Goal: Task Accomplishment & Management: Complete application form

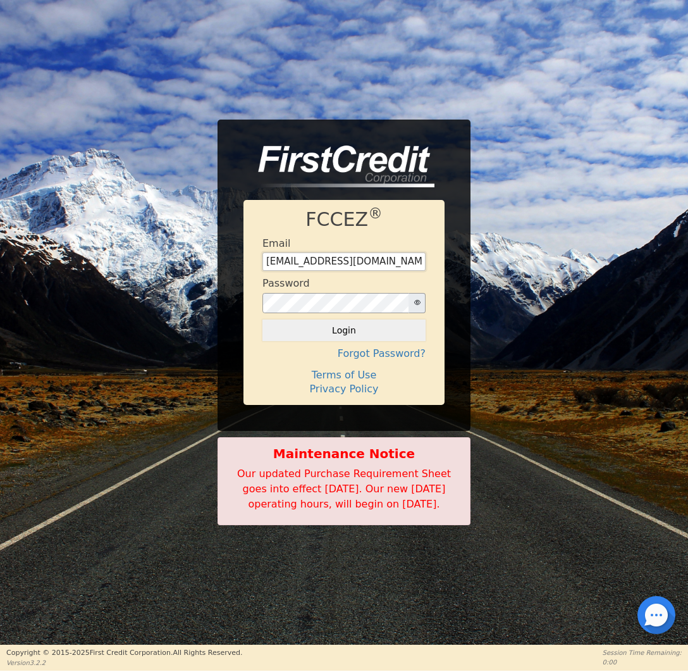
click at [378, 260] on input "[EMAIL_ADDRESS][DOMAIN_NAME]" at bounding box center [344, 261] width 163 height 19
click at [381, 319] on button "Login" at bounding box center [344, 330] width 163 height 22
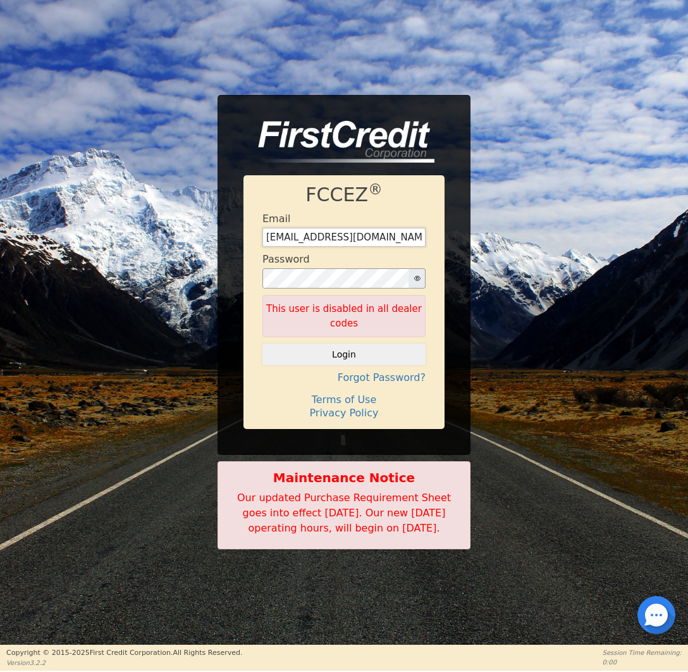
click at [364, 231] on input "[EMAIL_ADDRESS][DOMAIN_NAME]" at bounding box center [344, 237] width 163 height 19
type input "[EMAIL_ADDRESS][DOMAIN_NAME]"
click at [377, 346] on button "Login" at bounding box center [344, 354] width 163 height 22
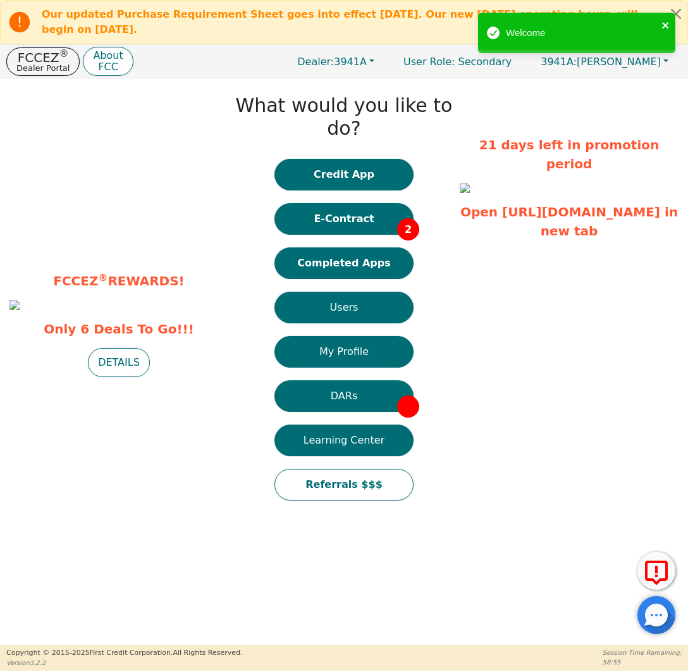
click at [667, 27] on icon "close" at bounding box center [665, 25] width 6 height 6
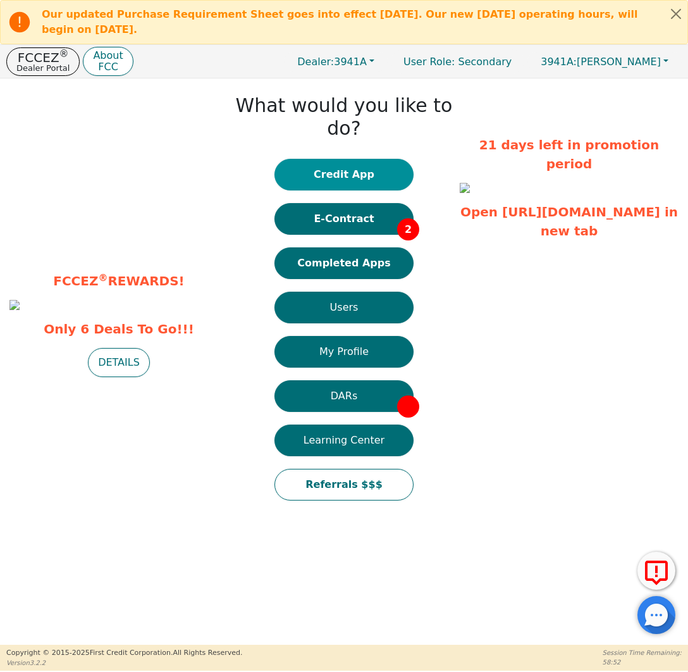
click at [359, 159] on button "Credit App" at bounding box center [344, 175] width 139 height 32
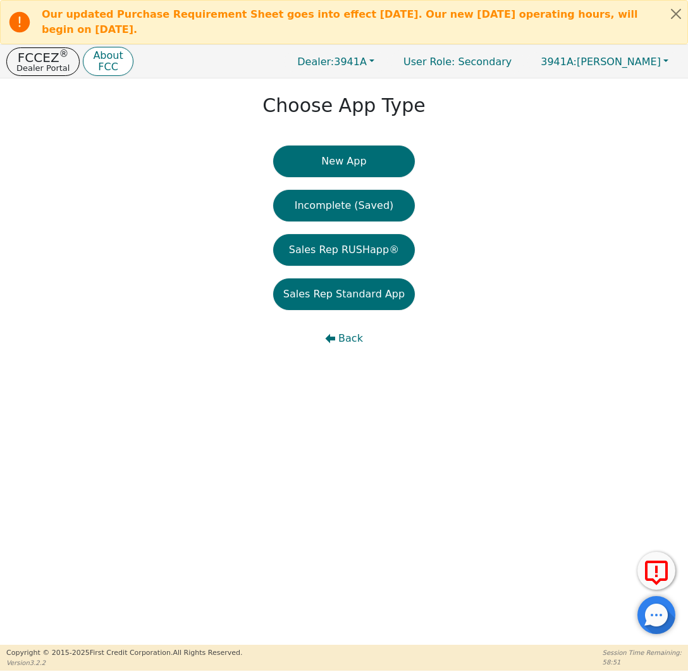
click at [379, 166] on button "New App" at bounding box center [344, 161] width 142 height 32
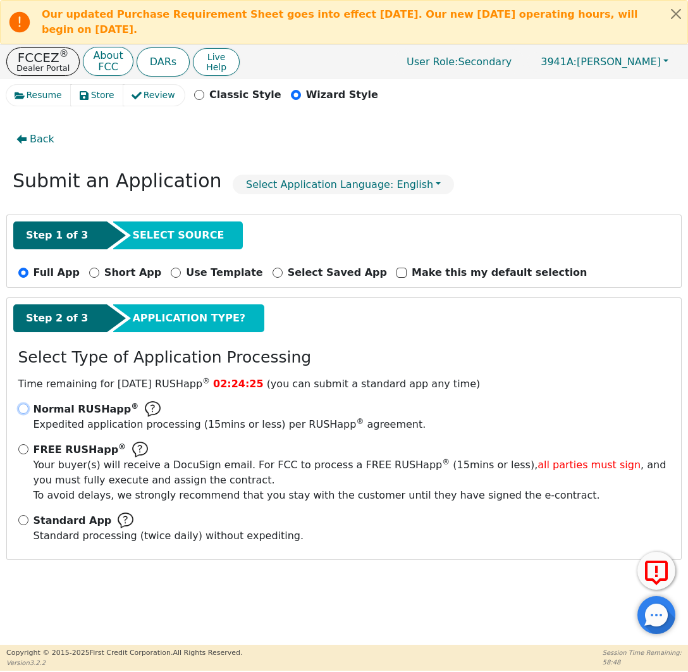
click at [22, 406] on input "Normal RUSHapp ® Expedited application processing ( 15 mins or less) per RUSHap…" at bounding box center [23, 409] width 10 height 10
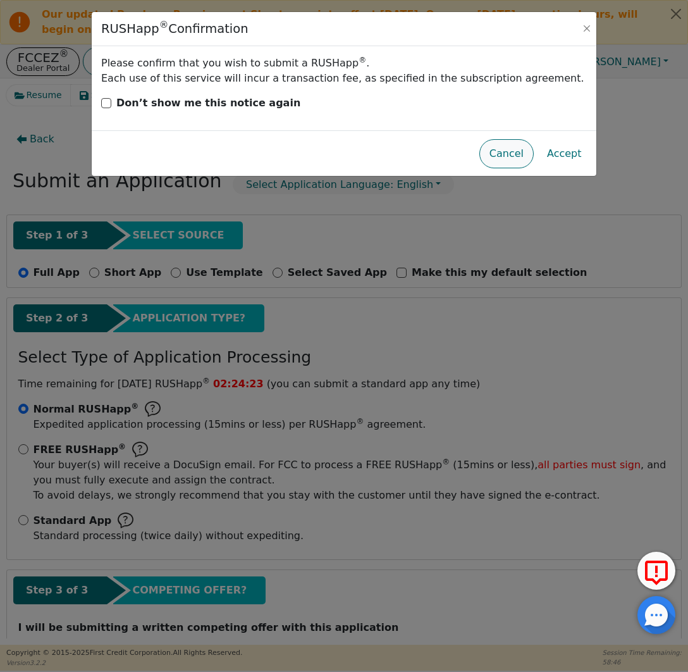
click at [504, 152] on button "Cancel" at bounding box center [506, 153] width 54 height 29
radio input "false"
radio input "true"
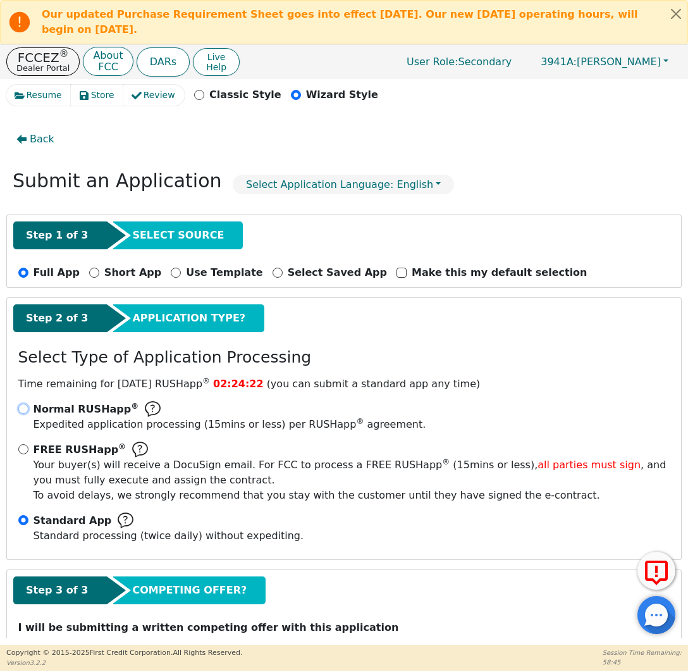
scroll to position [46, 0]
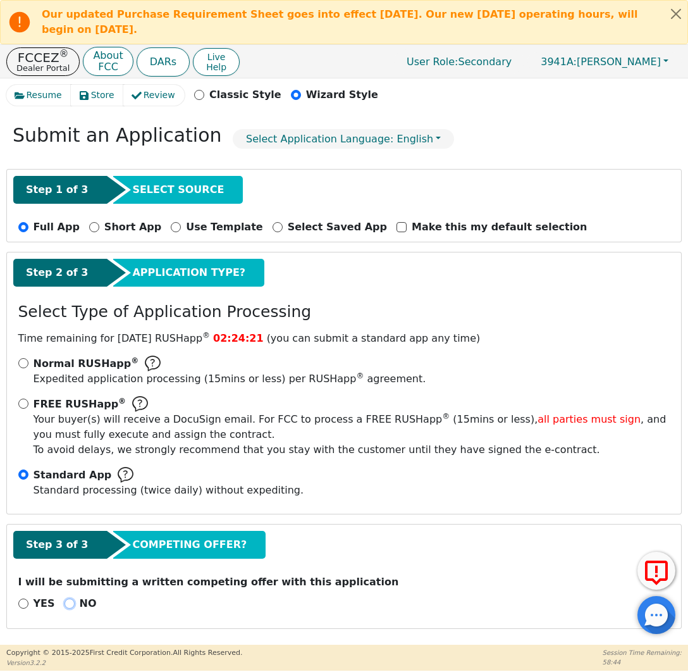
click at [66, 602] on input "NO" at bounding box center [70, 603] width 10 height 10
radio input "true"
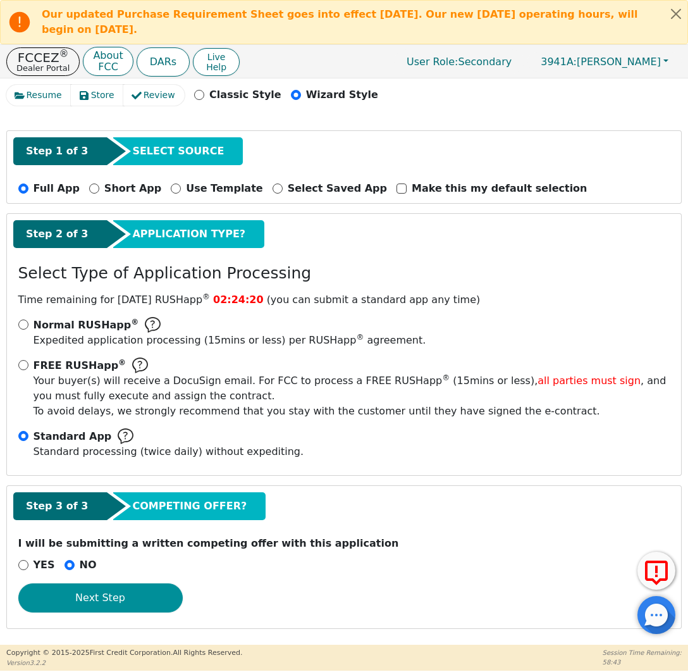
click at [120, 596] on button "Next Step" at bounding box center [100, 597] width 164 height 29
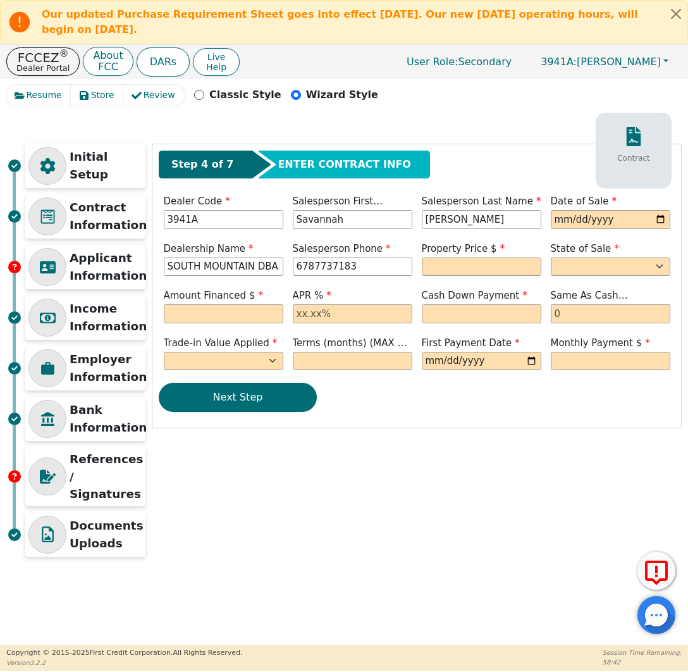
scroll to position [0, 0]
click at [581, 218] on input "date" at bounding box center [611, 219] width 120 height 19
click at [564, 222] on input "date" at bounding box center [611, 219] width 120 height 19
type input "[DATE]"
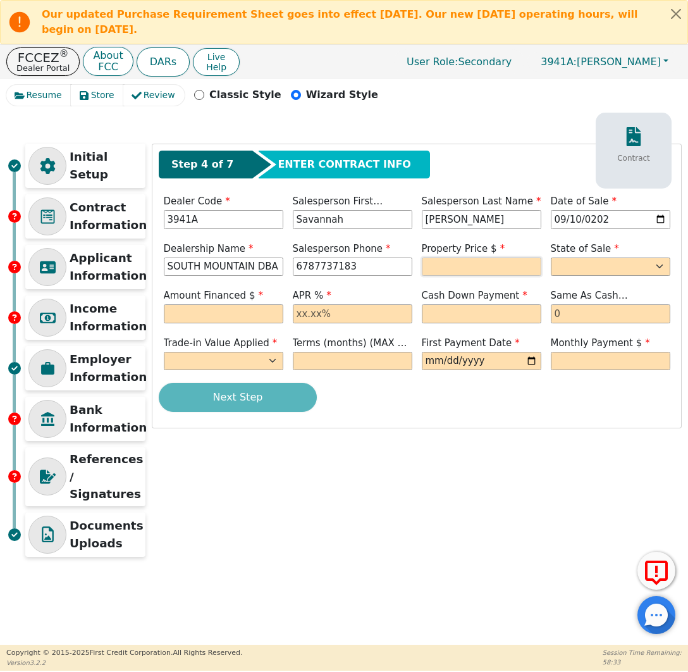
type input "[PHONE_NUMBER]"
click at [488, 261] on input "text" at bounding box center [482, 266] width 120 height 19
type input "3775.00"
click at [585, 271] on select "AK AL AR AZ CA CO CT DC DE FL [GEOGRAPHIC_DATA] HI IA ID IL IN KS [GEOGRAPHIC_D…" at bounding box center [611, 266] width 120 height 19
select select "AZ"
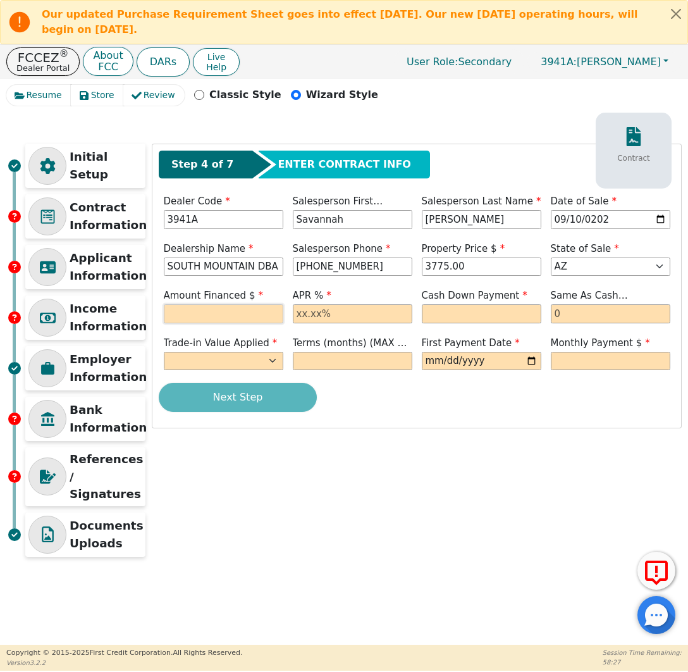
click at [217, 311] on input "text" at bounding box center [224, 313] width 120 height 19
type input "4099.65"
click at [345, 321] on input "text" at bounding box center [353, 313] width 120 height 19
type input "21.98"
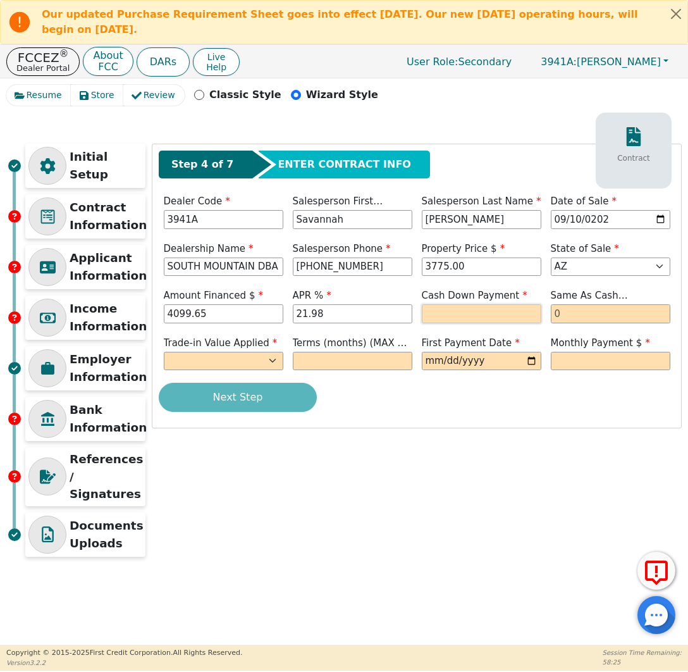
click at [448, 322] on input "text" at bounding box center [482, 313] width 120 height 19
type input "0.00"
click at [586, 311] on input "text" at bounding box center [611, 313] width 120 height 19
type input "0"
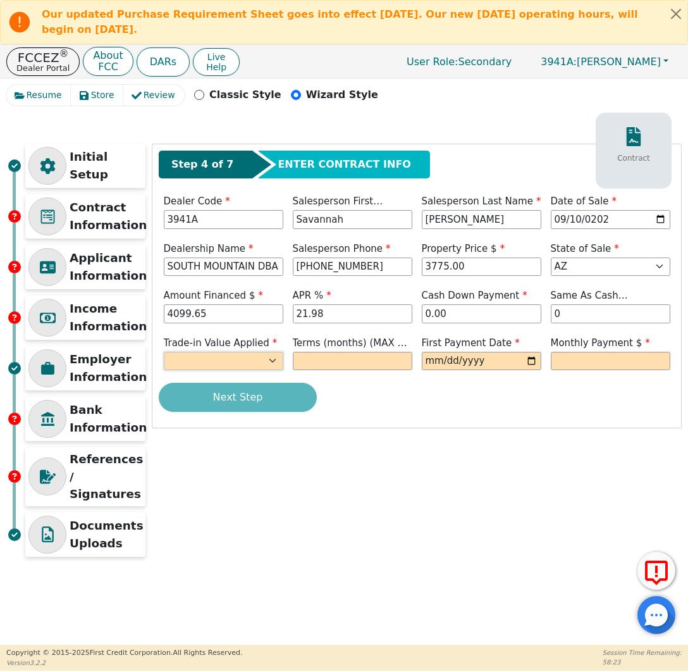
click at [260, 359] on select "Yes No" at bounding box center [224, 361] width 120 height 19
select select "n"
click at [364, 361] on input "text" at bounding box center [353, 361] width 120 height 19
type input "36"
click at [457, 362] on input "date" at bounding box center [482, 361] width 120 height 19
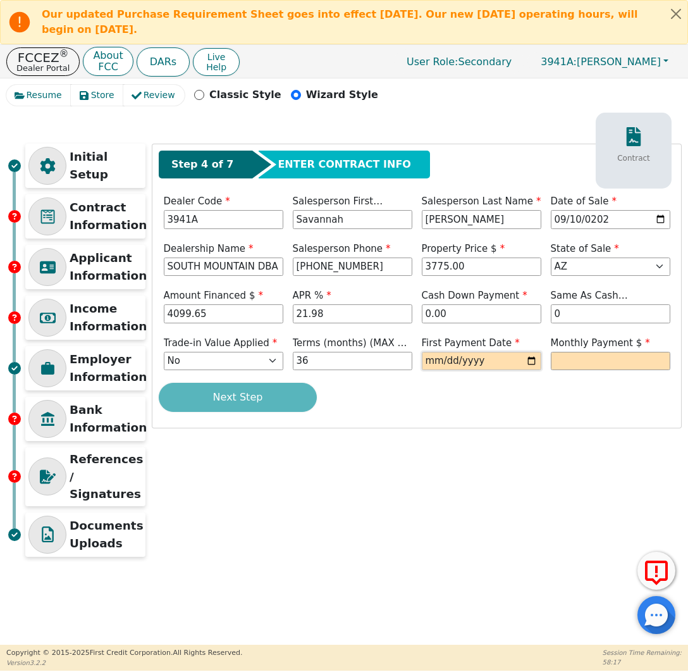
click at [524, 357] on input "date" at bounding box center [482, 361] width 120 height 19
click at [532, 361] on input "date" at bounding box center [482, 361] width 120 height 19
type input "[DATE]"
click at [594, 358] on input "text" at bounding box center [611, 361] width 120 height 19
type input "156.53"
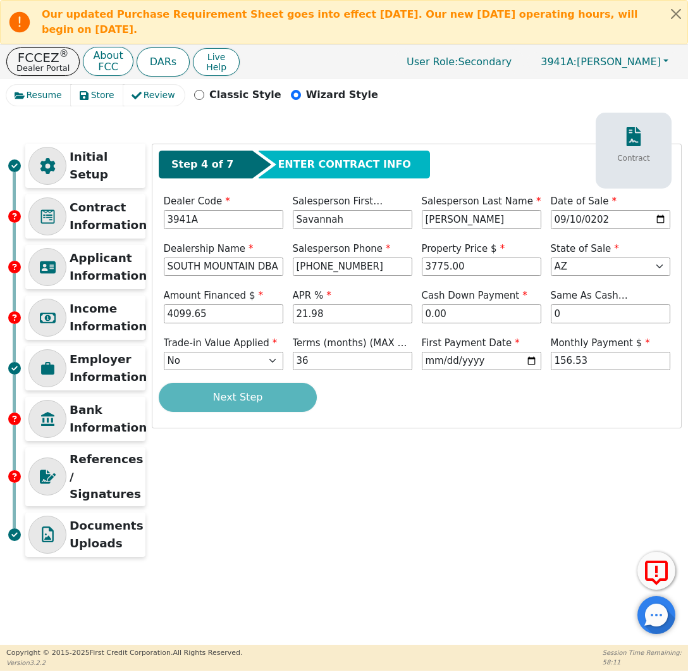
click at [220, 392] on div "Next Step" at bounding box center [417, 397] width 516 height 29
click at [284, 404] on button "Next Step" at bounding box center [238, 397] width 158 height 29
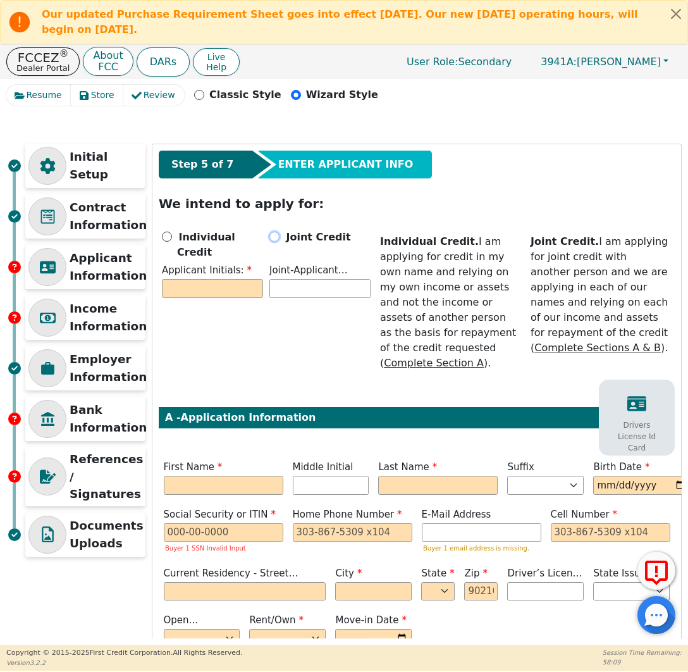
click at [275, 235] on input "Joint Credit" at bounding box center [274, 237] width 10 height 10
radio input "true"
click at [232, 279] on input "text" at bounding box center [212, 288] width 101 height 19
type input "BD"
type input "DD"
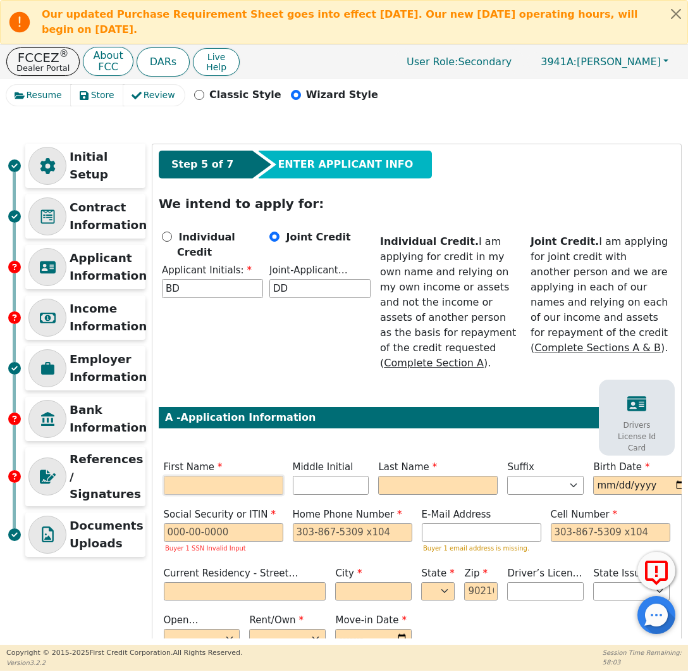
click at [245, 479] on input "text" at bounding box center [224, 485] width 120 height 19
type input "B"
type input "[PERSON_NAME]"
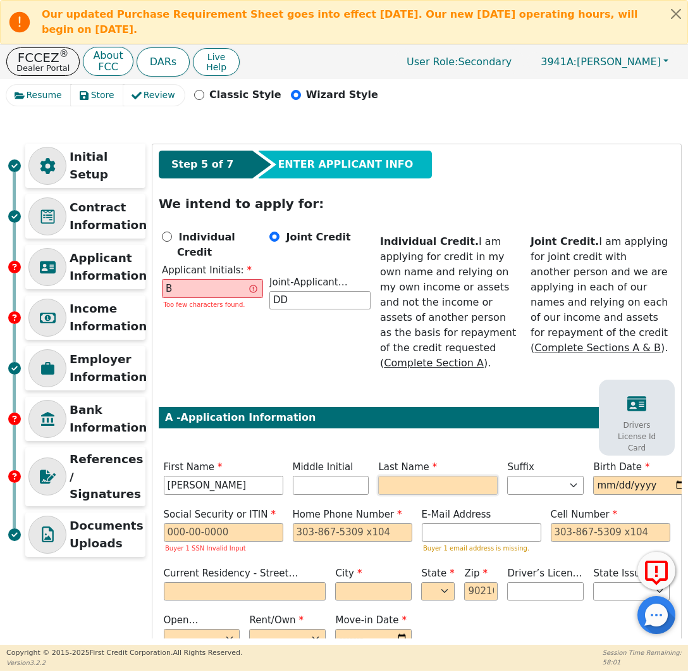
type input "BD"
type input "[PERSON_NAME]"
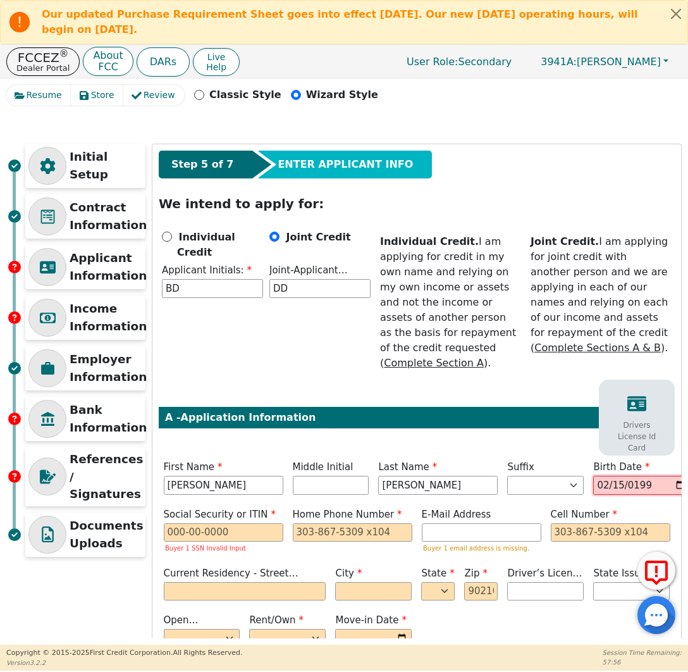
type input "[DATE]"
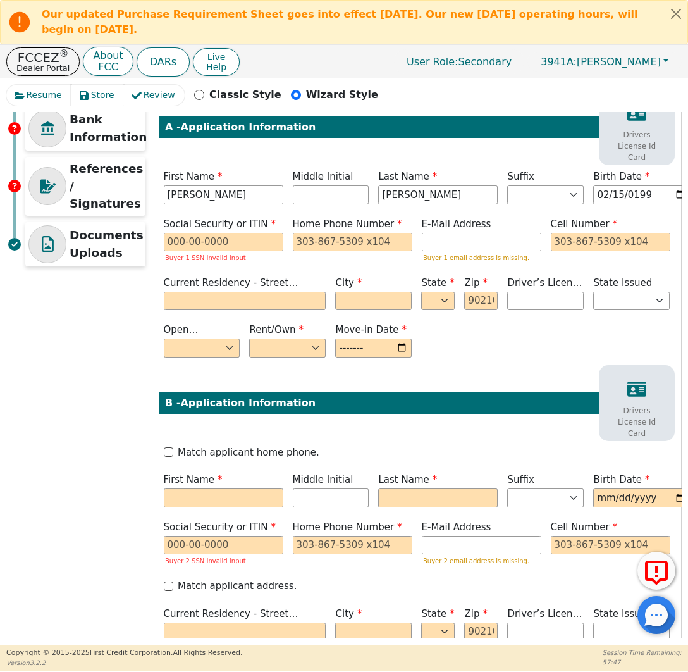
scroll to position [308, 0]
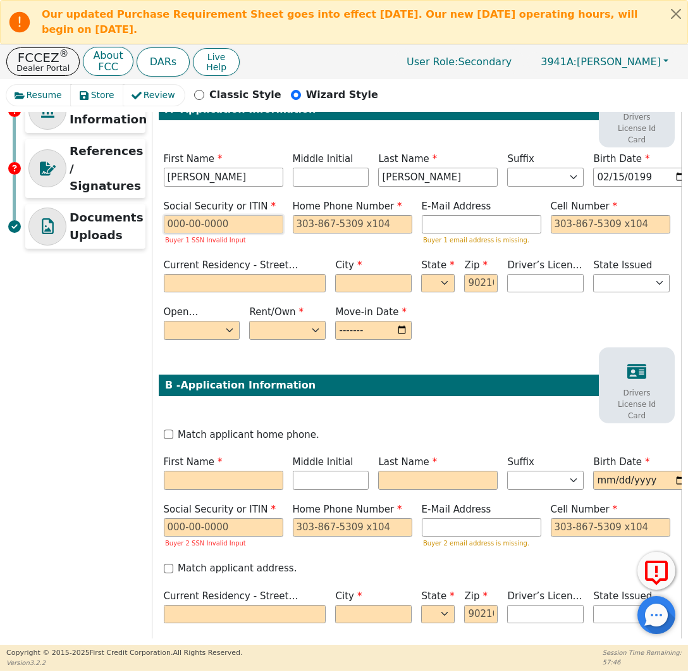
click at [232, 226] on input "text" at bounding box center [224, 224] width 120 height 19
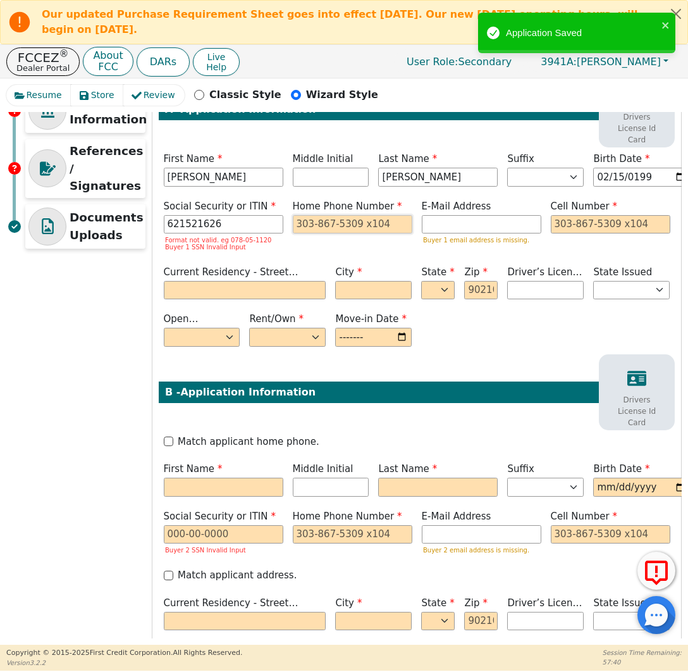
type input "***-**-1626"
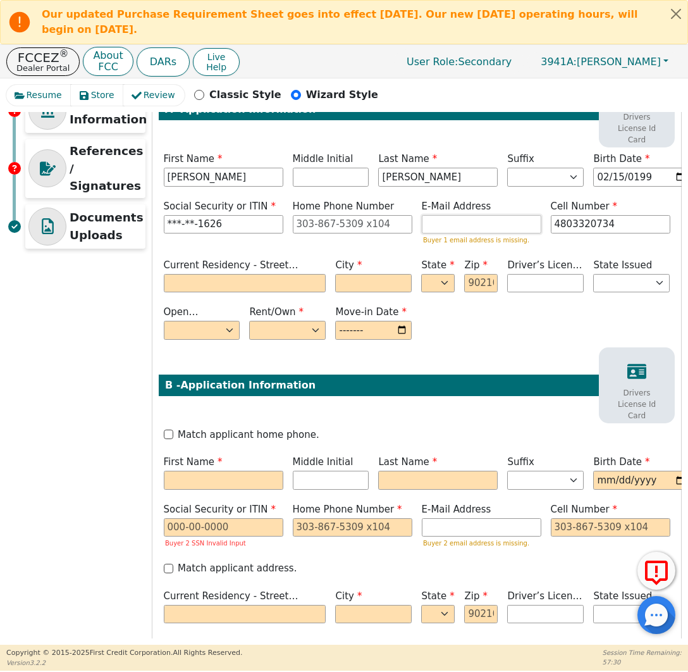
type input "[PHONE_NUMBER]"
click at [448, 221] on input "email" at bounding box center [482, 224] width 120 height 19
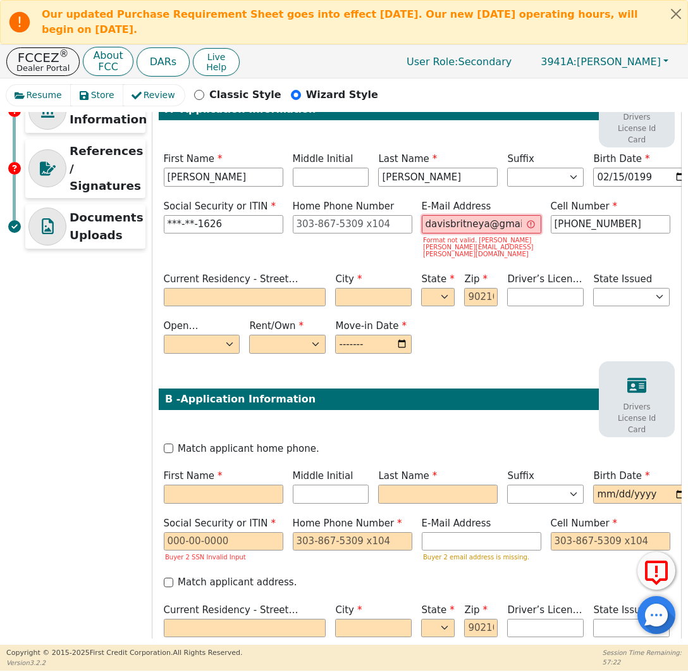
scroll to position [0, 0]
type input "[EMAIL_ADDRESS][DOMAIN_NAME]"
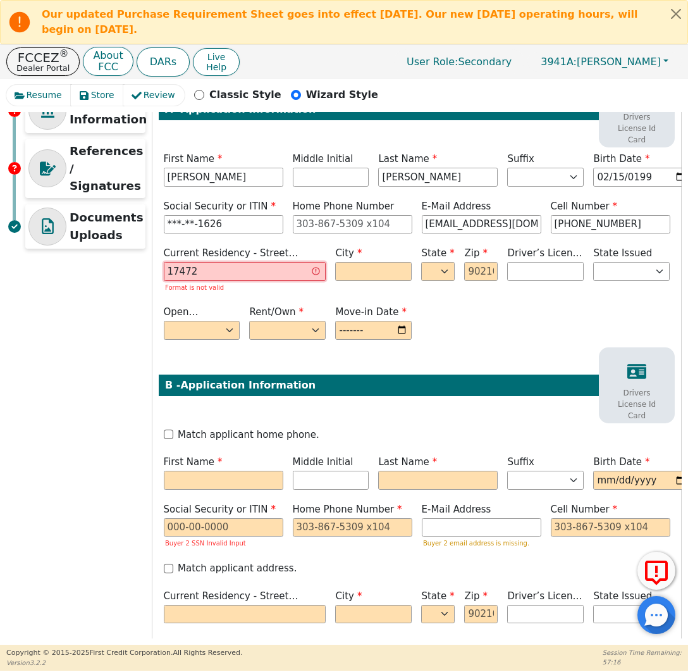
click at [271, 264] on input "17472" at bounding box center [245, 271] width 163 height 19
type input "17472 w [PERSON_NAME]"
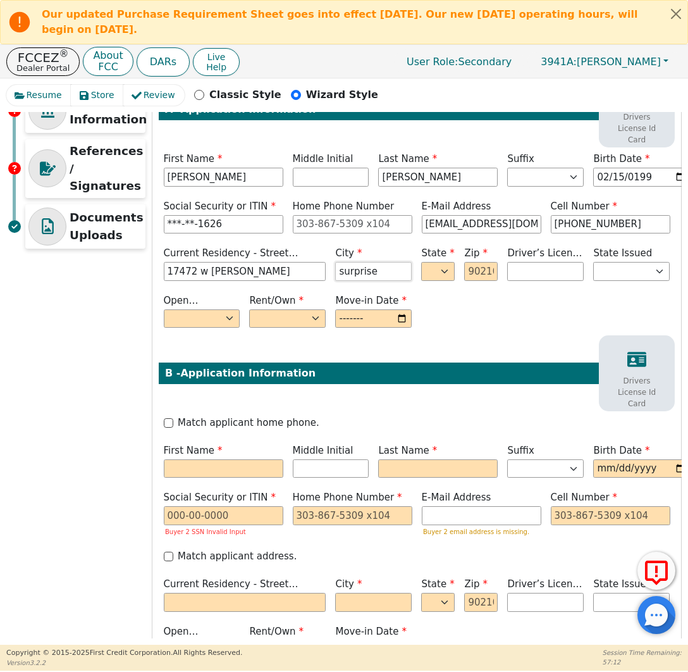
type input "surprise"
select select "AR"
click at [443, 273] on select "AK AL AR AZ CA CO CT DC DE FL [GEOGRAPHIC_DATA] HI IA ID IL IN KS [GEOGRAPHIC_D…" at bounding box center [438, 271] width 34 height 19
drag, startPoint x: 443, startPoint y: 273, endPoint x: 479, endPoint y: 269, distance: 35.6
click at [479, 269] on input "text" at bounding box center [481, 271] width 34 height 19
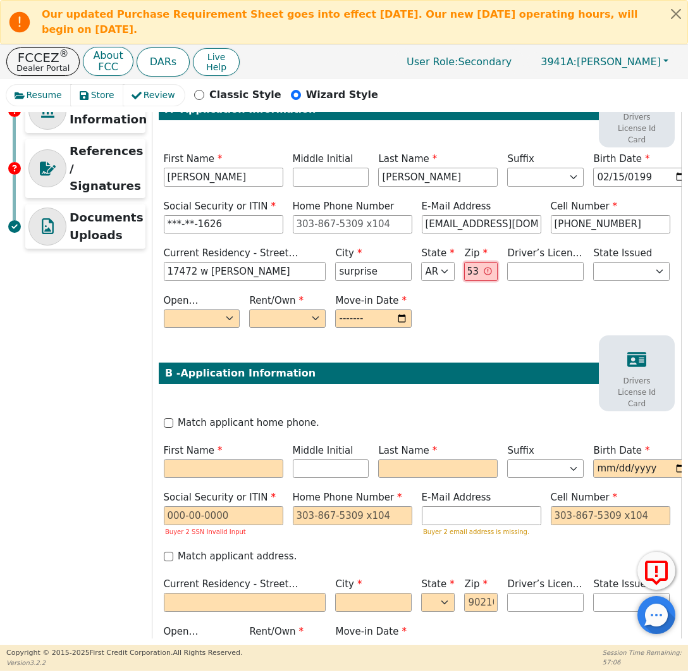
scroll to position [0, 4]
type input "85388"
click at [209, 314] on select "Yes No" at bounding box center [202, 318] width 77 height 19
select select "n"
